Goal: Transaction & Acquisition: Purchase product/service

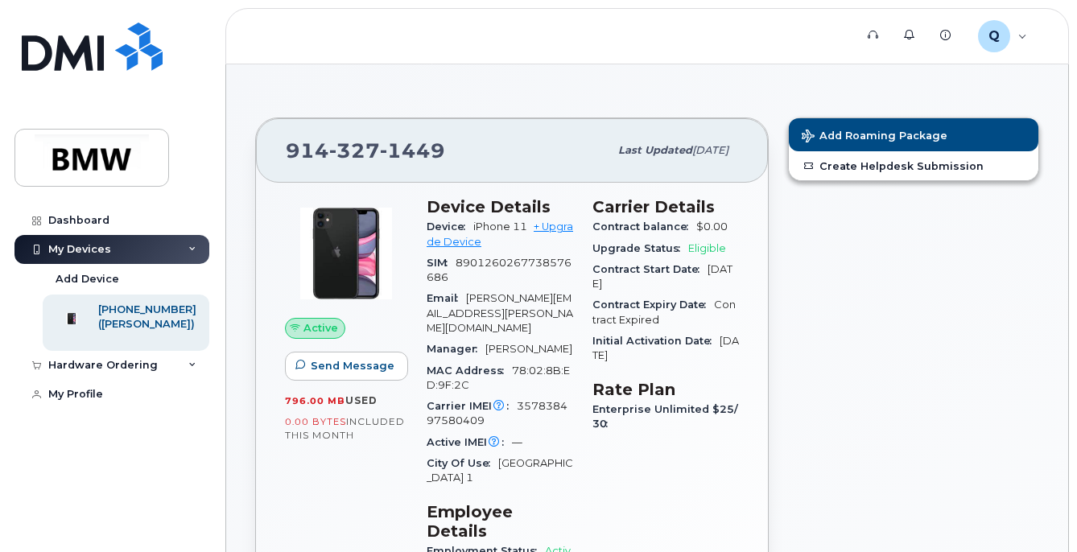
click at [194, 245] on icon at bounding box center [192, 249] width 8 height 8
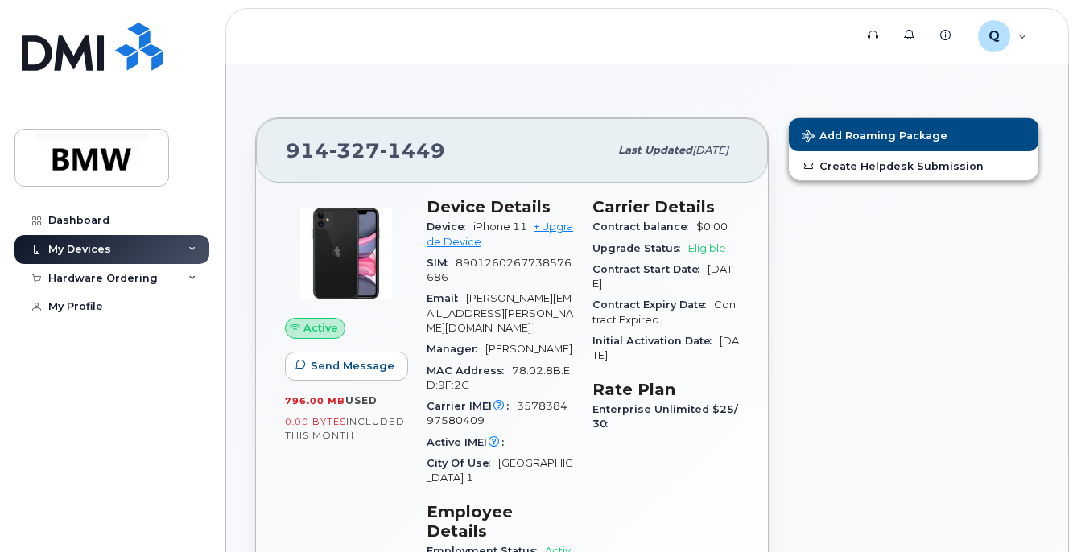
click at [194, 245] on icon at bounding box center [192, 249] width 8 height 8
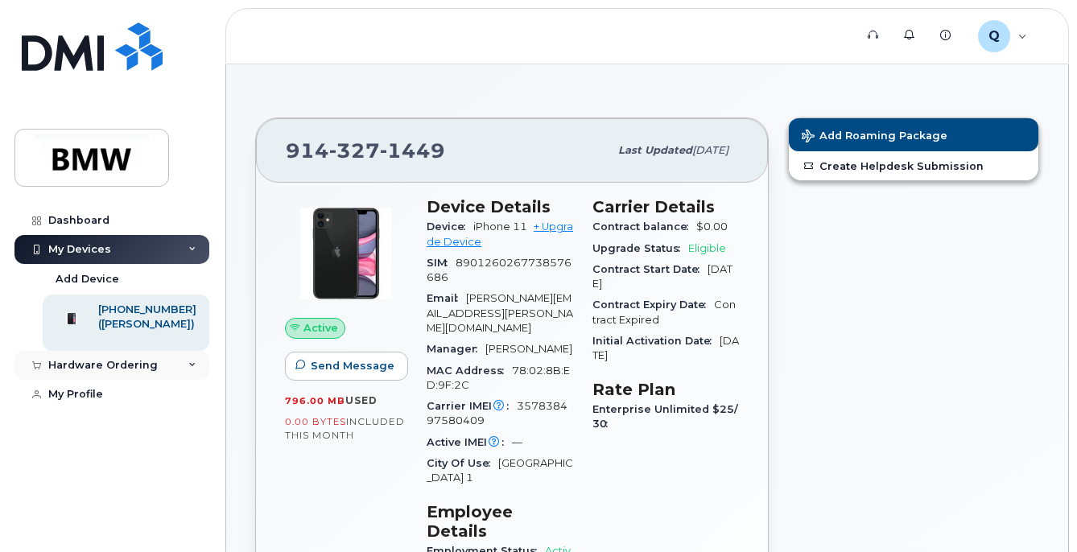
click at [193, 380] on div "Hardware Ordering" at bounding box center [111, 365] width 195 height 29
click at [114, 410] on link "New Order" at bounding box center [126, 395] width 167 height 31
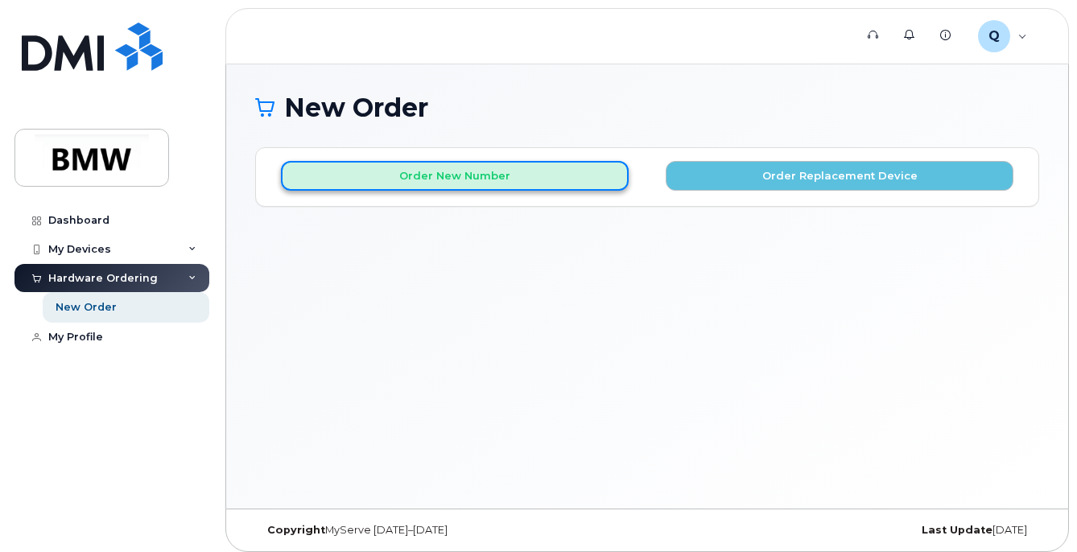
click at [421, 178] on button "Order New Number" at bounding box center [455, 176] width 348 height 30
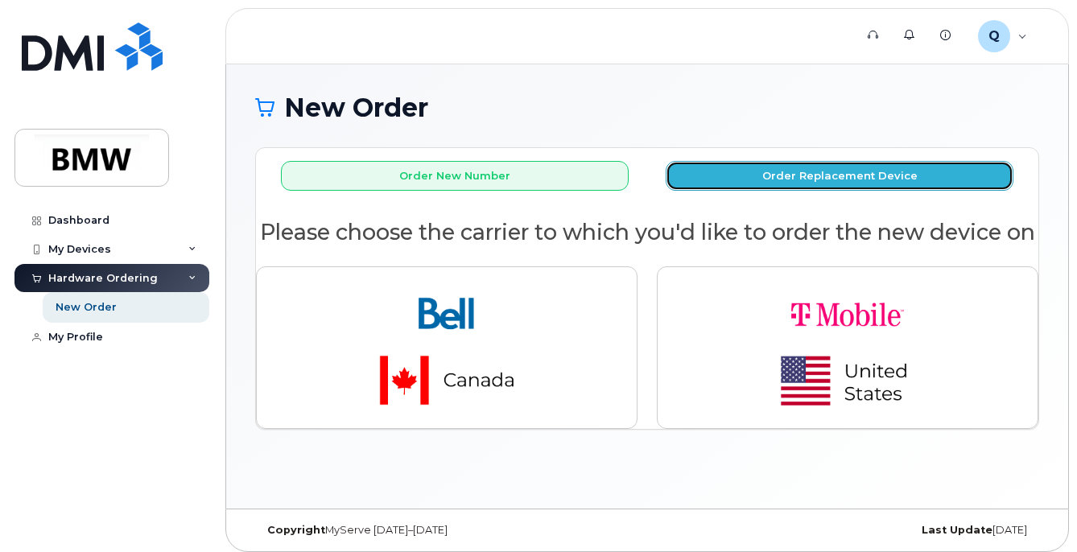
click at [724, 171] on button "Order Replacement Device" at bounding box center [840, 176] width 348 height 30
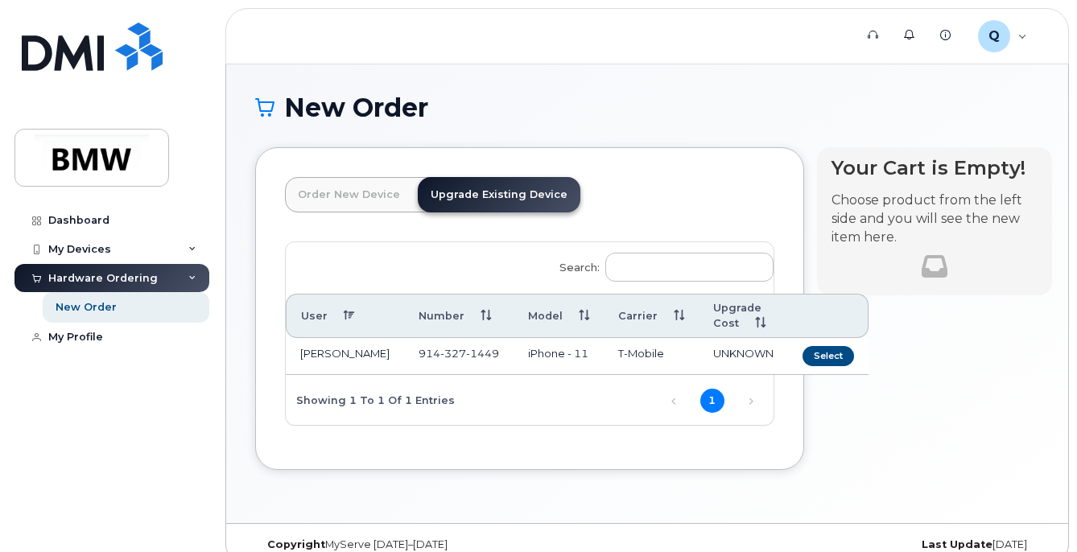
scroll to position [32, 0]
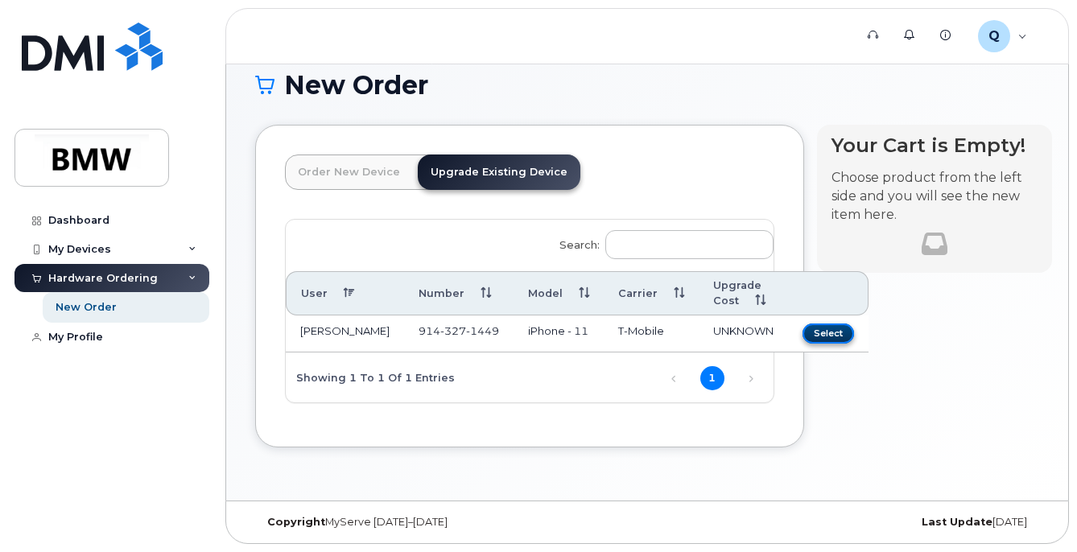
click at [802, 324] on button "Select" at bounding box center [828, 334] width 52 height 20
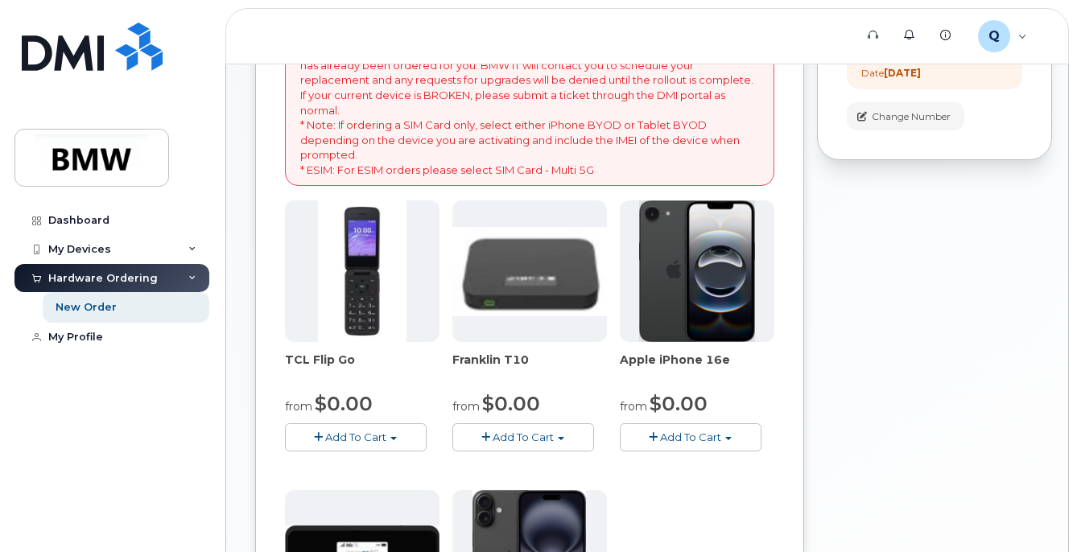
scroll to position [274, 0]
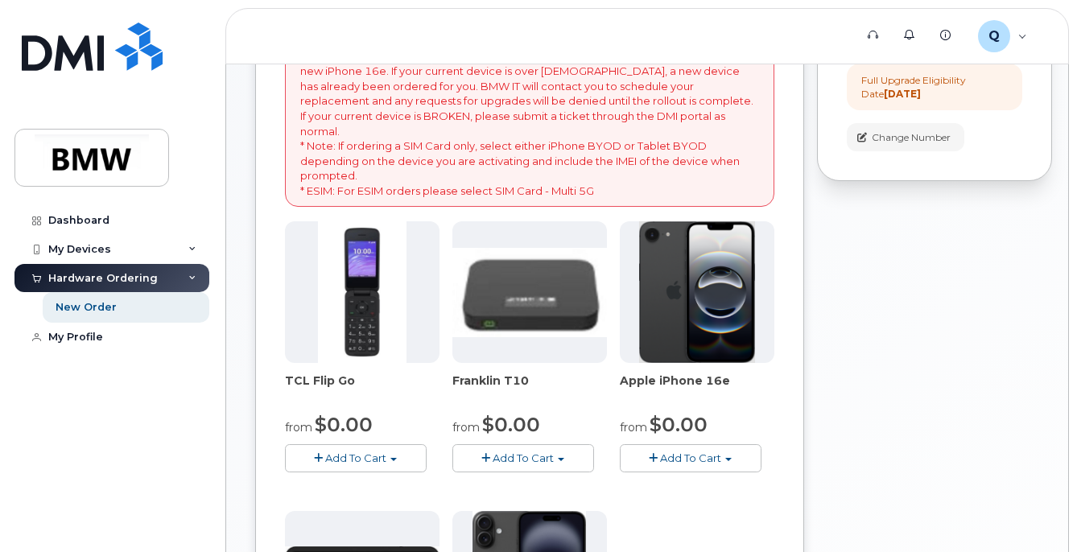
click at [725, 306] on img at bounding box center [697, 292] width 116 height 142
click at [700, 270] on img at bounding box center [697, 292] width 116 height 142
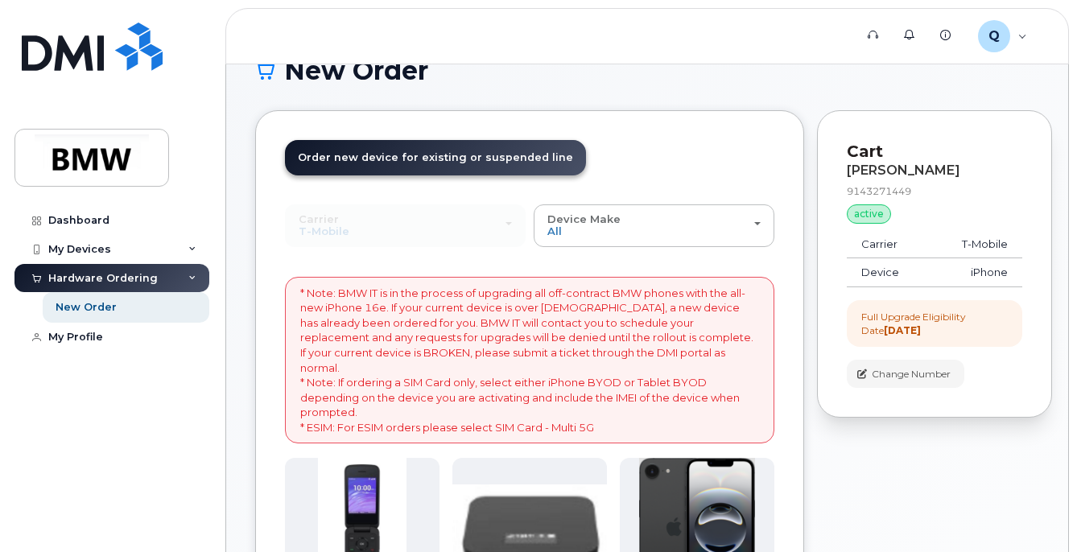
scroll to position [0, 0]
